Goal: Use online tool/utility: Utilize a website feature to perform a specific function

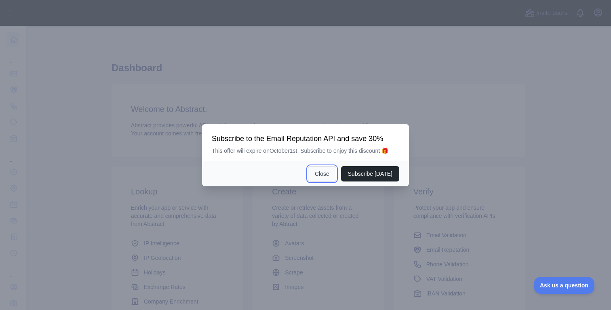
click at [324, 171] on button "Close" at bounding box center [322, 173] width 28 height 15
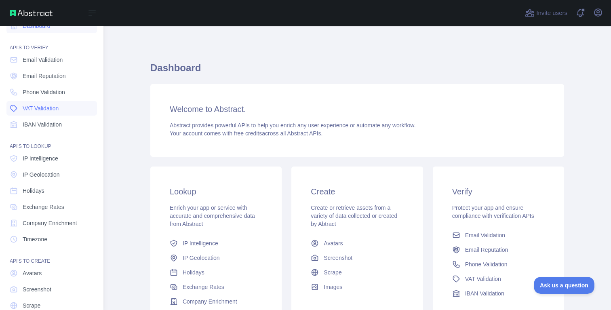
scroll to position [17, 0]
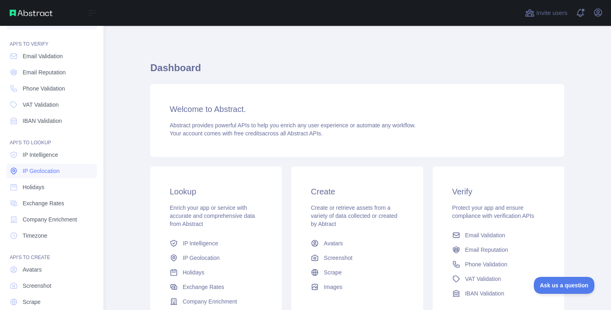
click at [39, 173] on span "IP Geolocation" at bounding box center [41, 171] width 37 height 8
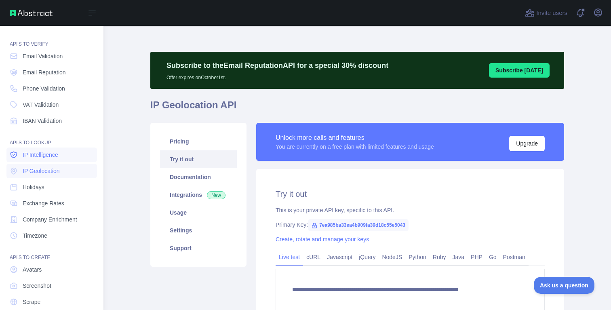
click at [44, 156] on span "IP Intelligence" at bounding box center [41, 155] width 36 height 8
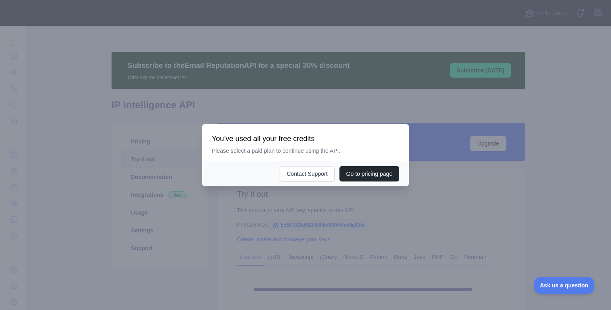
click at [318, 237] on div at bounding box center [305, 155] width 611 height 310
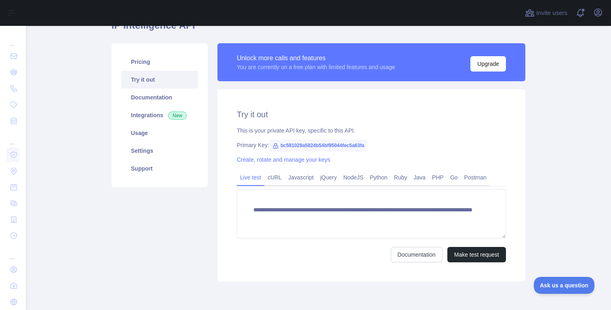
scroll to position [96, 0]
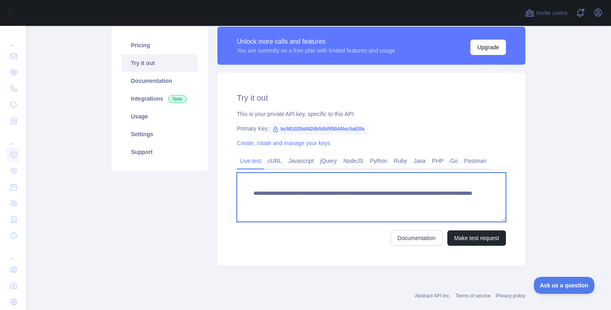
drag, startPoint x: 417, startPoint y: 201, endPoint x: 495, endPoint y: 200, distance: 77.9
click at [493, 201] on textarea "**********" at bounding box center [371, 196] width 269 height 49
paste textarea
type textarea "**********"
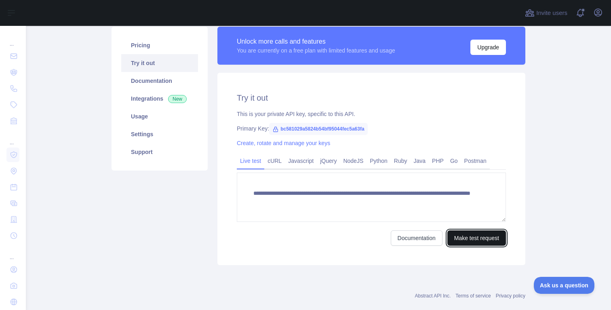
click at [463, 240] on button "Make test request" at bounding box center [476, 237] width 59 height 15
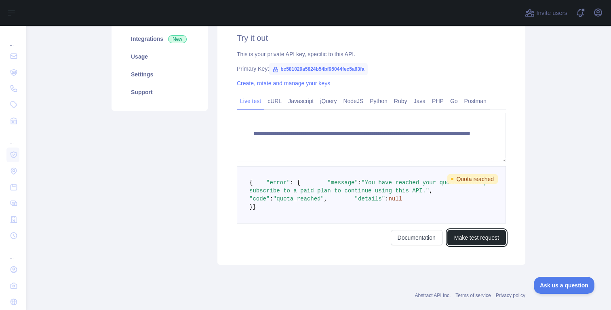
scroll to position [157, 0]
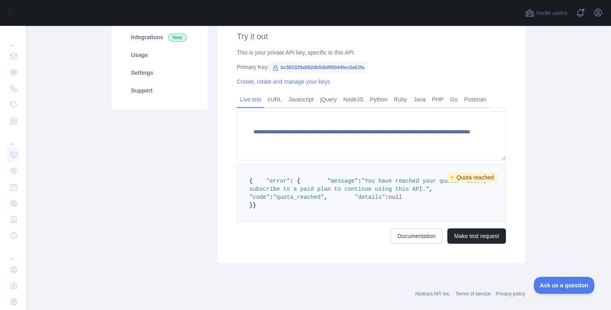
click at [346, 192] on span ""You have reached your quota. Please, subscribe to a paid plan to continue usin…" at bounding box center [369, 185] width 241 height 15
click at [355, 192] on span ""You have reached your quota. Please, subscribe to a paid plan to continue usin…" at bounding box center [369, 185] width 241 height 15
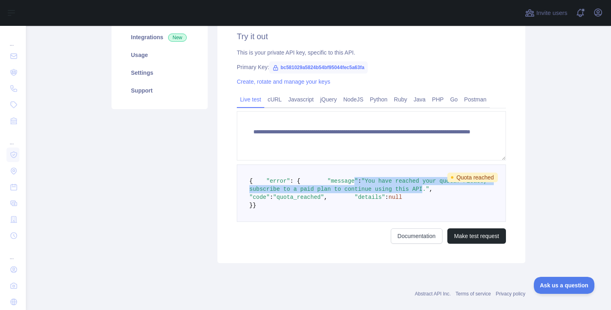
drag, startPoint x: 302, startPoint y: 197, endPoint x: 371, endPoint y: 205, distance: 69.5
click at [371, 192] on span ""message" : "You have reached your quota. Please, subscribe to a paid plan to c…" at bounding box center [369, 185] width 241 height 15
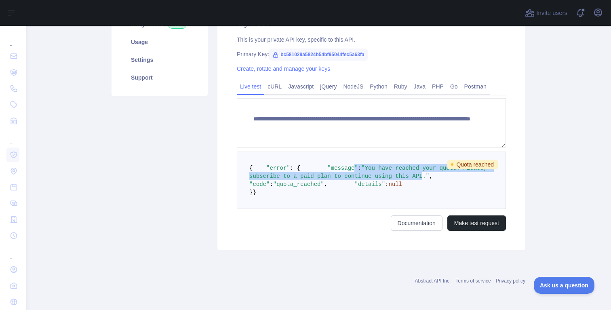
scroll to position [0, 0]
